Goal: Task Accomplishment & Management: Use online tool/utility

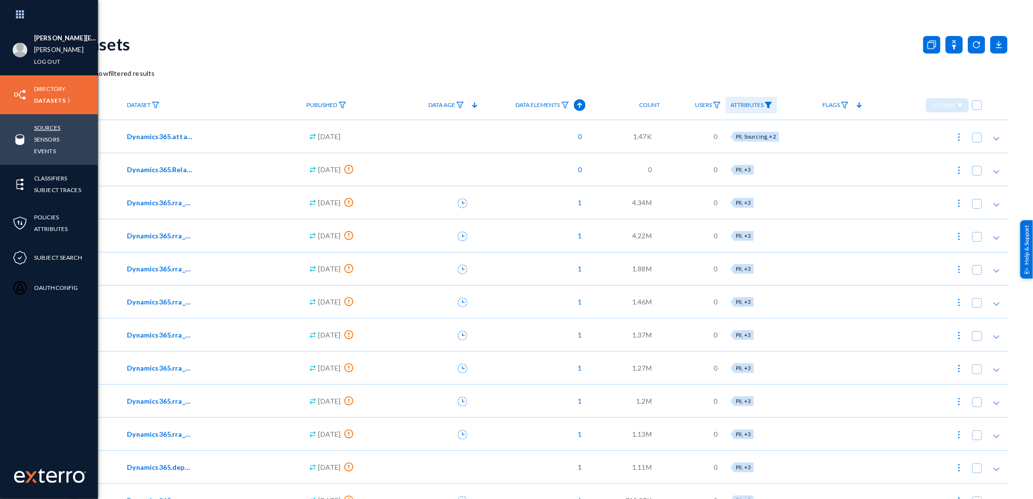
click at [56, 128] on link "Sources" at bounding box center [47, 127] width 26 height 11
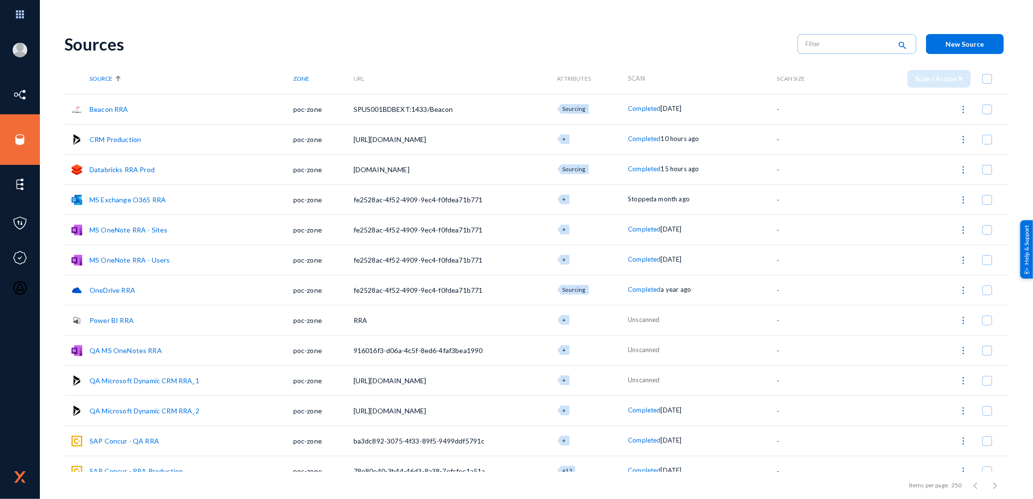
click at [142, 167] on link "Databricks RRA Prod" at bounding box center [121, 169] width 65 height 8
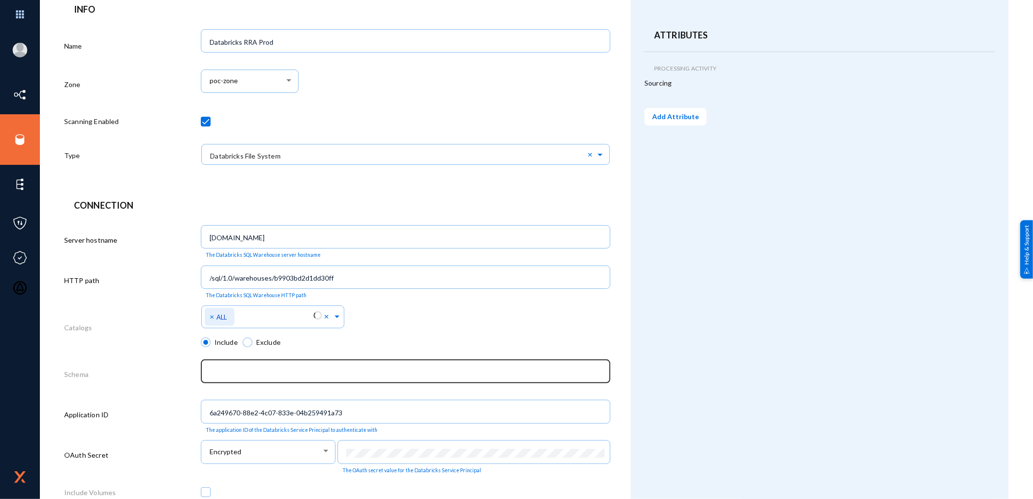
scroll to position [178, 0]
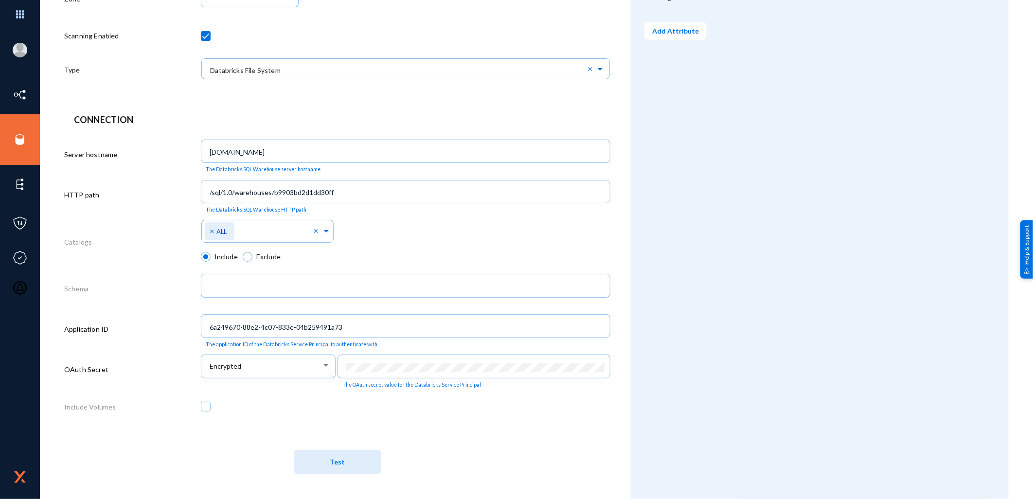
click at [357, 463] on button "Test" at bounding box center [338, 462] width 88 height 24
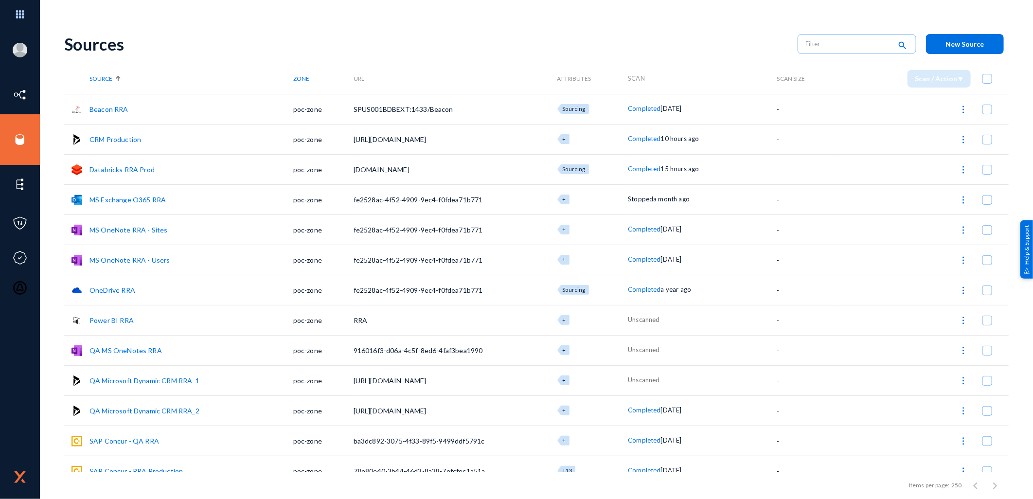
click at [149, 168] on link "Databricks RRA Prod" at bounding box center [121, 169] width 65 height 8
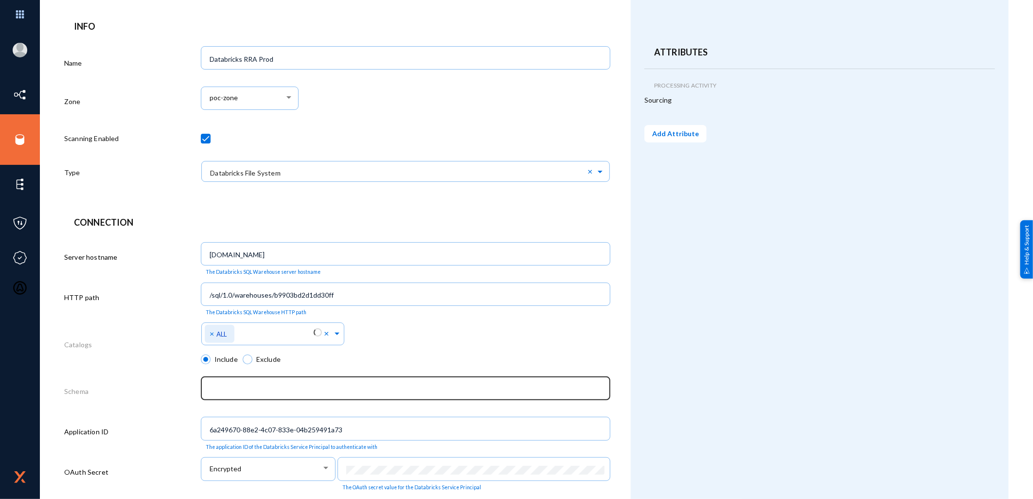
scroll to position [178, 0]
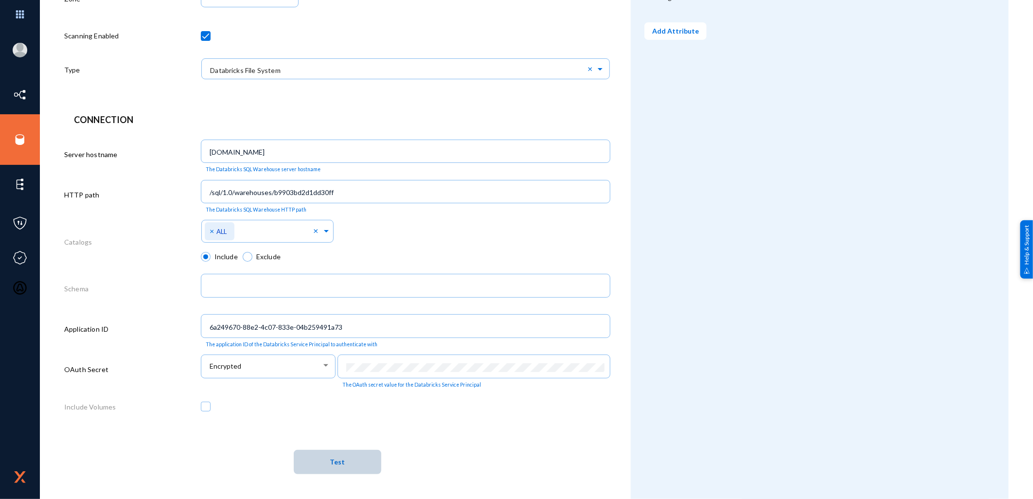
click at [354, 465] on button "Test" at bounding box center [338, 462] width 88 height 24
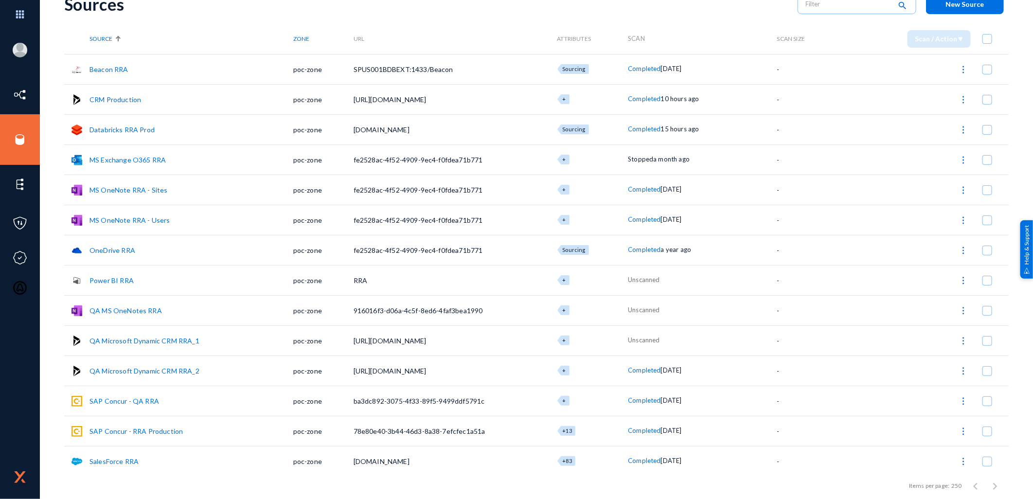
scroll to position [104, 0]
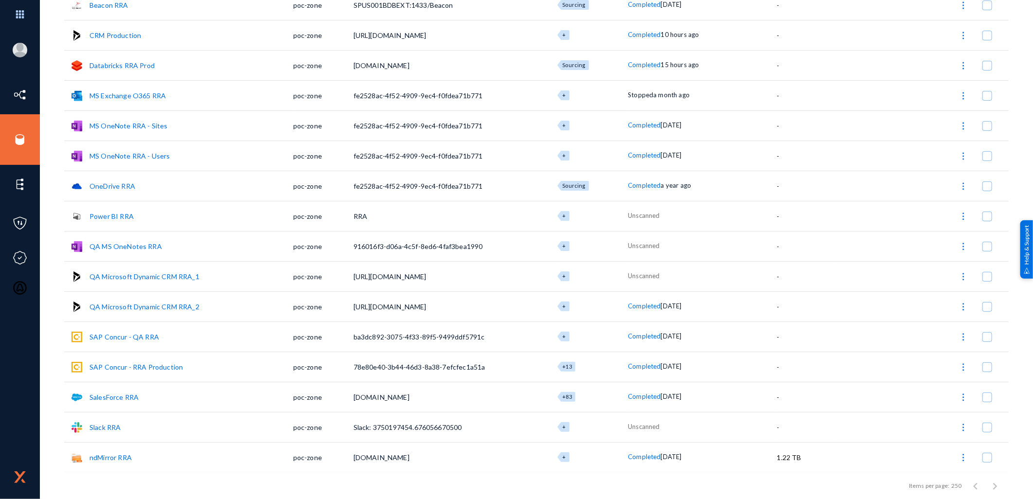
click at [105, 428] on link "Slack RRA" at bounding box center [104, 427] width 31 height 8
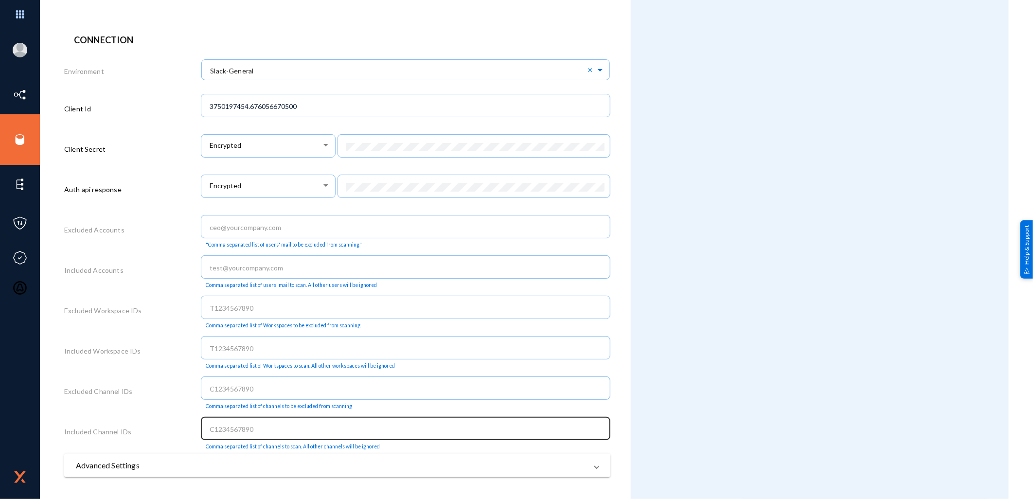
scroll to position [310, 0]
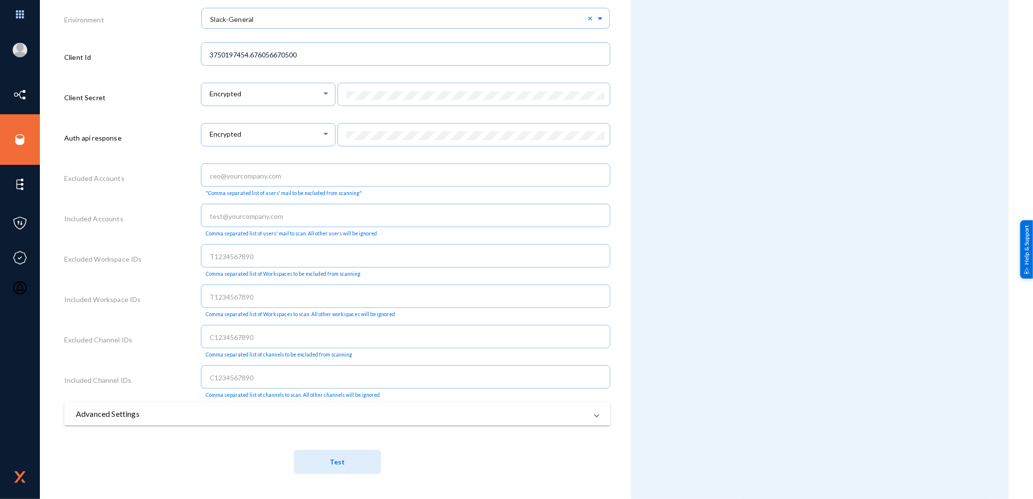
click at [331, 465] on span "Test" at bounding box center [337, 462] width 15 height 8
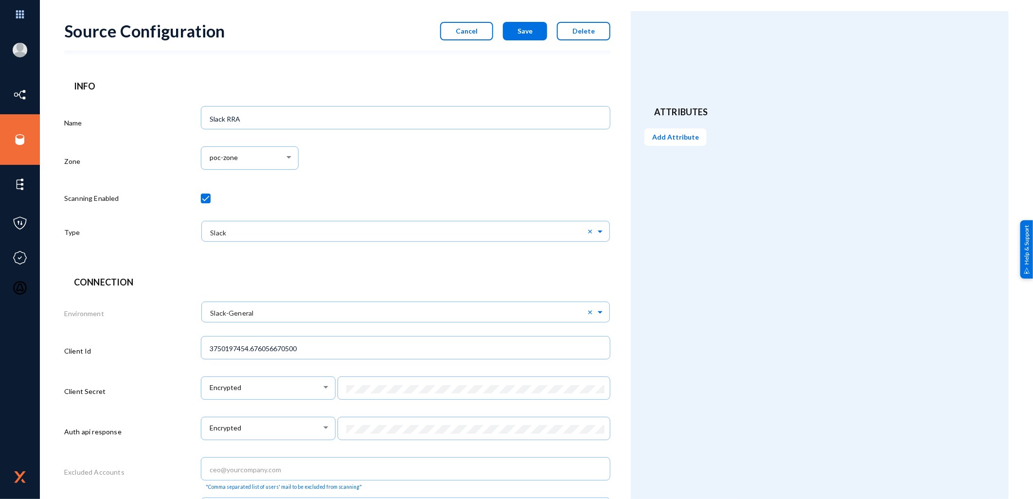
scroll to position [0, 0]
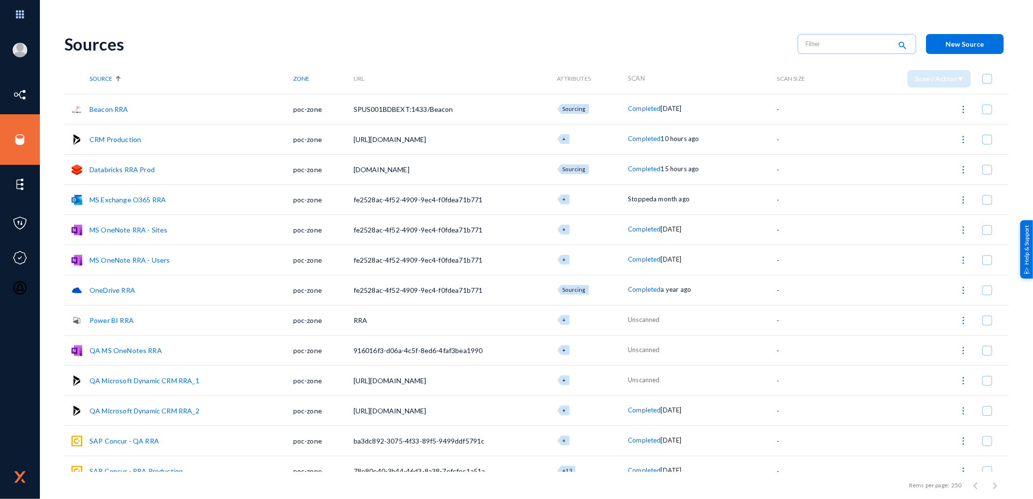
click at [113, 319] on link "Power BI RRA" at bounding box center [111, 320] width 44 height 8
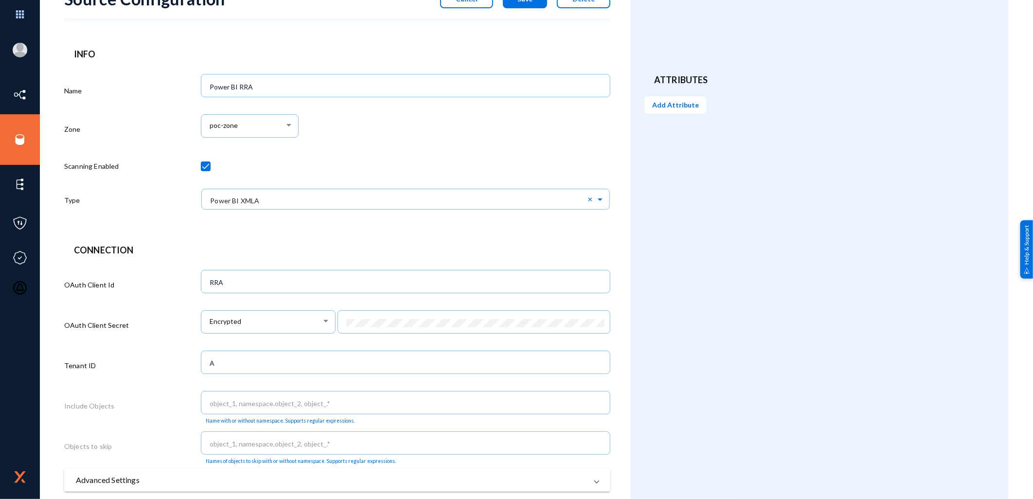
scroll to position [114, 0]
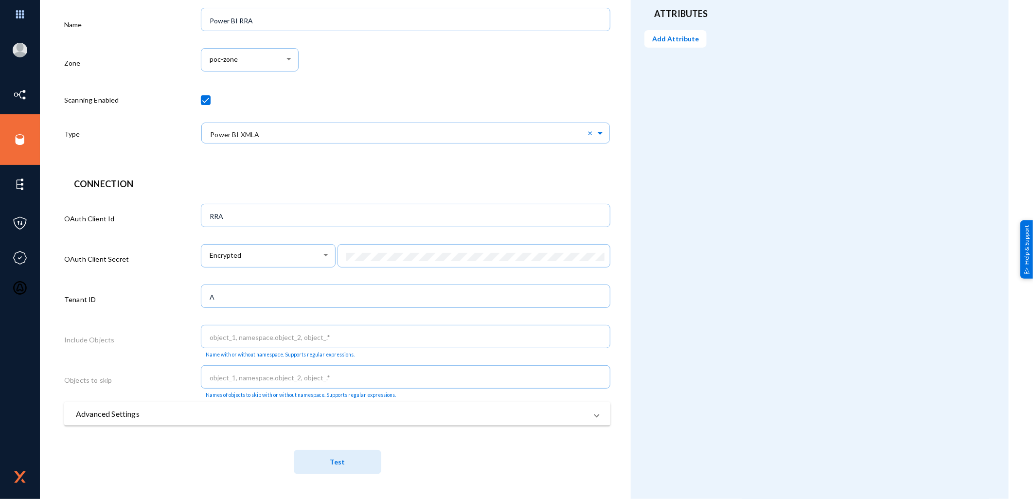
click at [346, 465] on button "Test" at bounding box center [338, 462] width 88 height 24
